Goal: Information Seeking & Learning: Learn about a topic

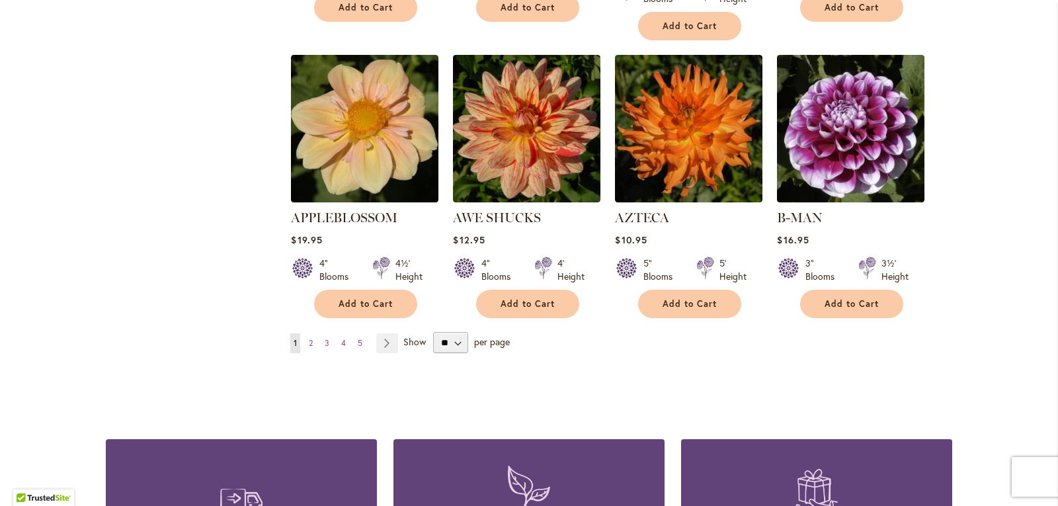
scroll to position [1103, 0]
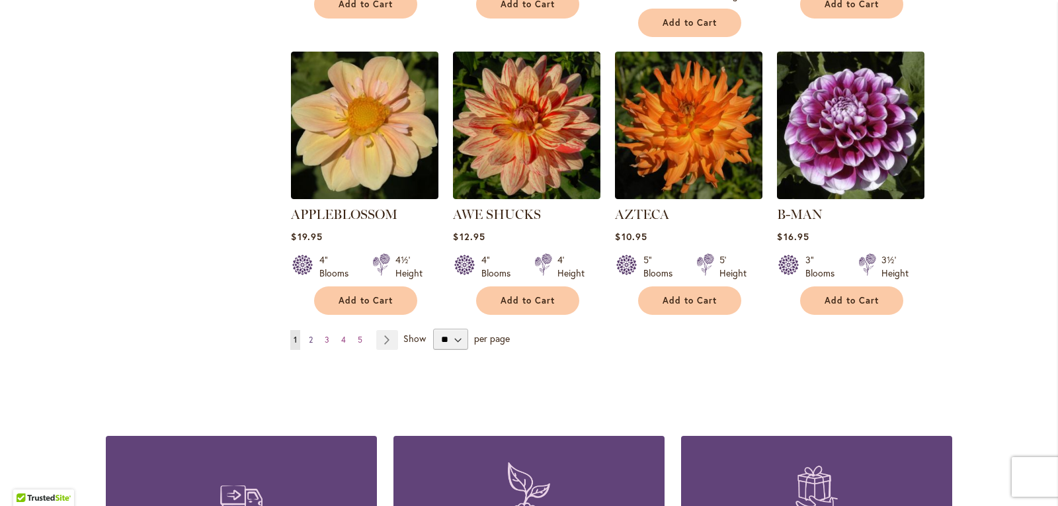
click at [309, 335] on span "2" at bounding box center [311, 340] width 4 height 10
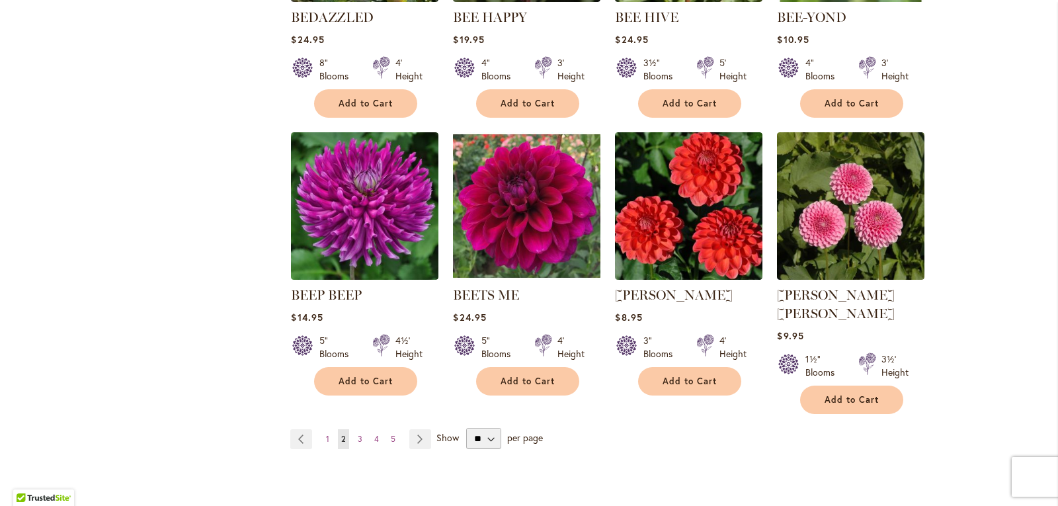
scroll to position [1147, 0]
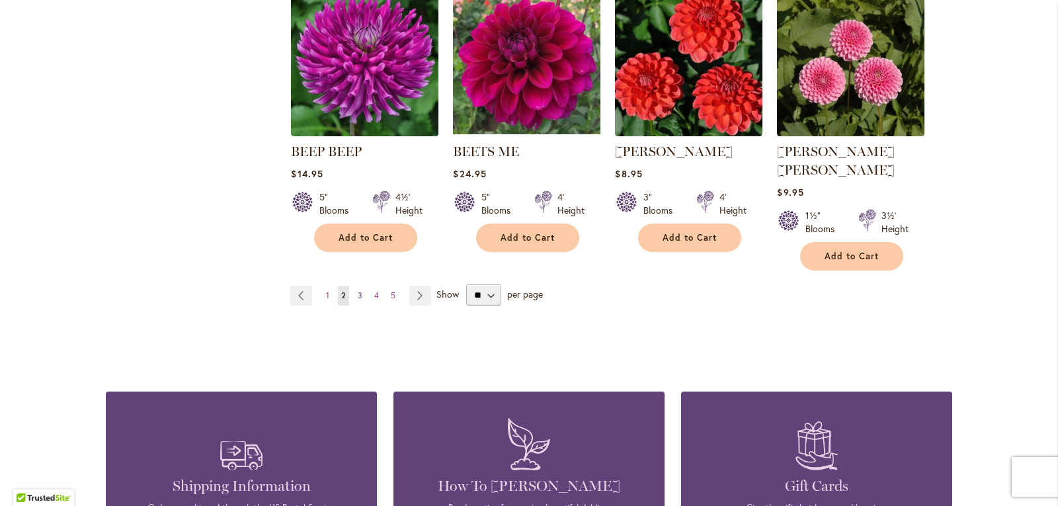
click at [358, 290] on span "3" at bounding box center [360, 295] width 5 height 10
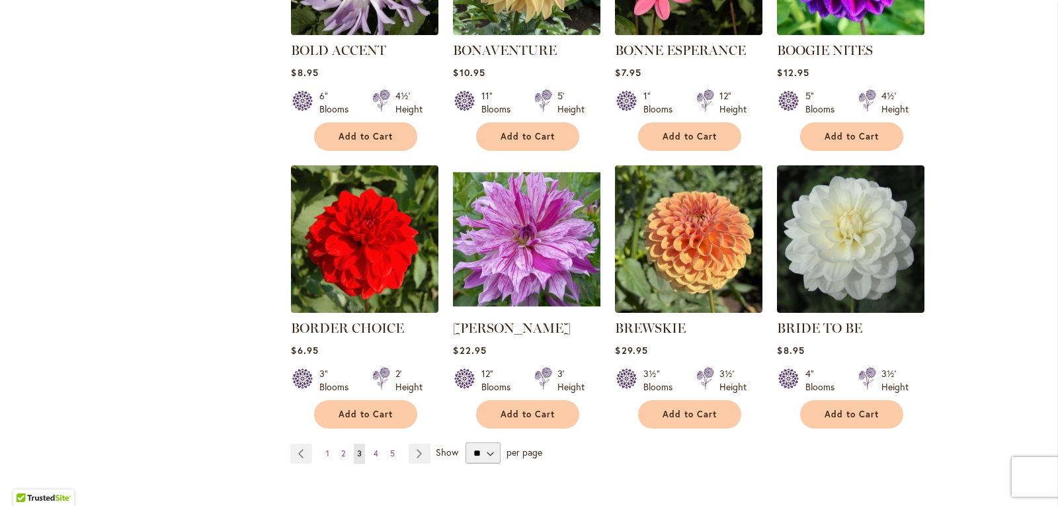
scroll to position [1235, 0]
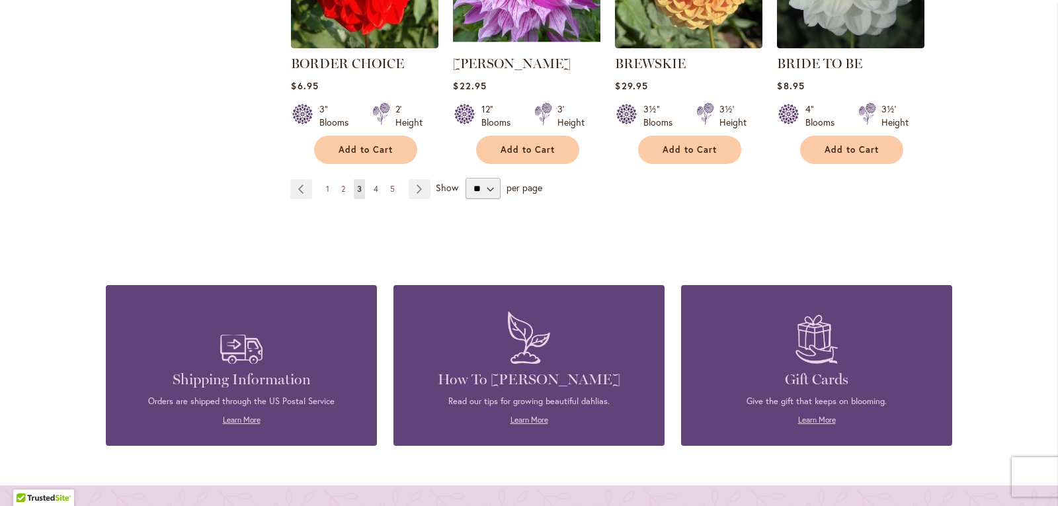
click at [374, 187] on span "4" at bounding box center [376, 189] width 5 height 10
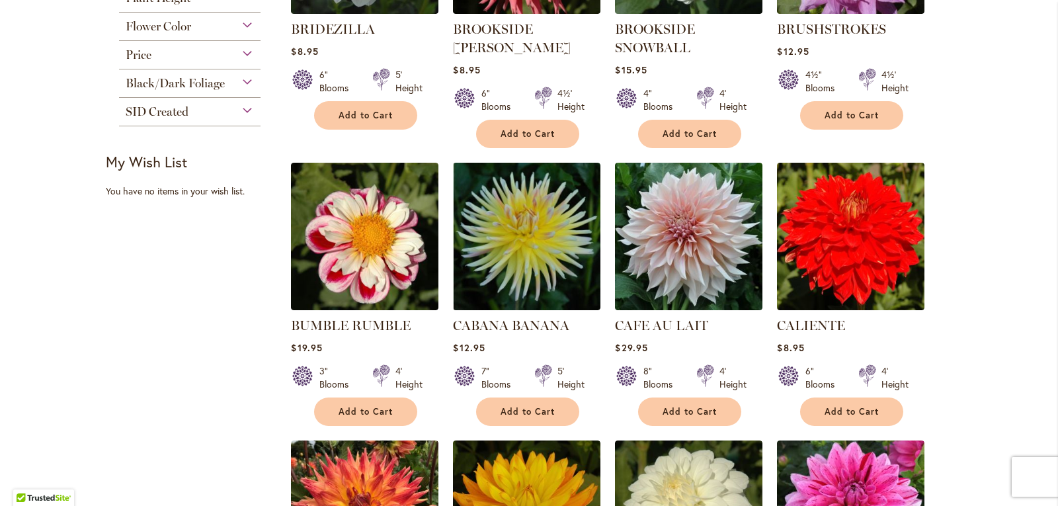
scroll to position [574, 0]
